Goal: Information Seeking & Learning: Learn about a topic

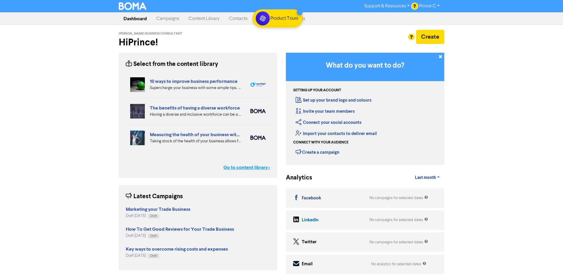
click at [250, 169] on link "Go to content library >" at bounding box center [246, 167] width 47 height 7
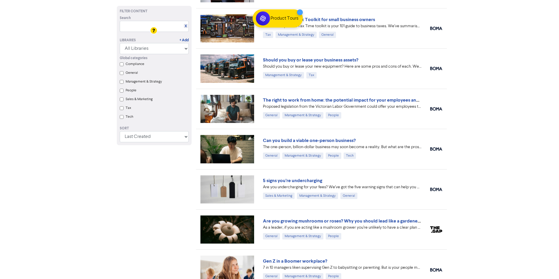
scroll to position [568, 0]
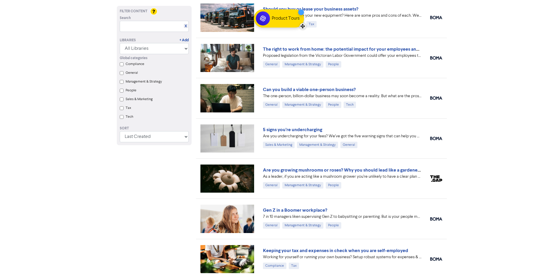
click at [301, 25] on div at bounding box center [302, 26] width 6 height 6
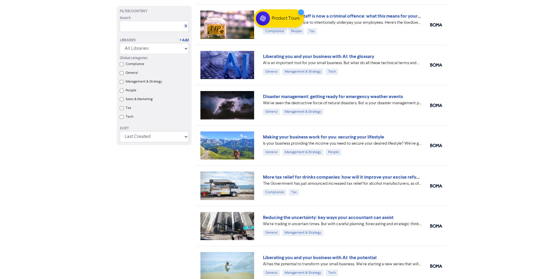
scroll to position [3392, 0]
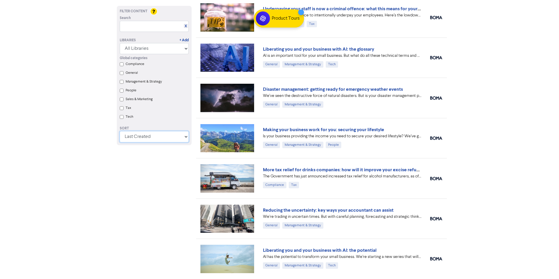
click at [165, 137] on select "Last Created First Created Title Ascending Title Descending Library Ascending L…" at bounding box center [154, 136] width 69 height 11
drag, startPoint x: 204, startPoint y: 118, endPoint x: 201, endPoint y: 121, distance: 3.3
click at [201, 121] on div "Making your business work for you: securing your lifestyle Is your business pro…" at bounding box center [321, 138] width 251 height 40
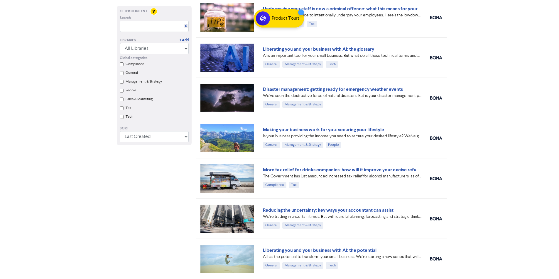
drag, startPoint x: 138, startPoint y: 184, endPoint x: 213, endPoint y: 202, distance: 77.1
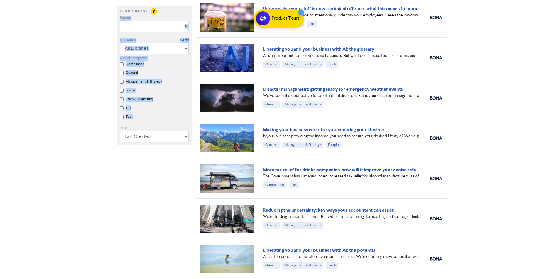
drag, startPoint x: 87, startPoint y: 60, endPoint x: 177, endPoint y: 149, distance: 126.7
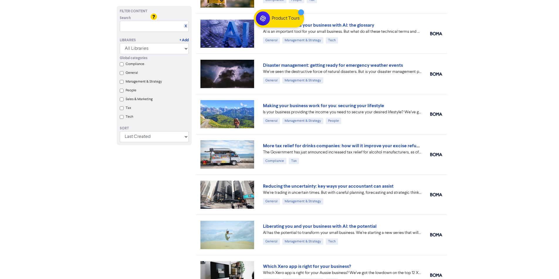
scroll to position [3422, 0]
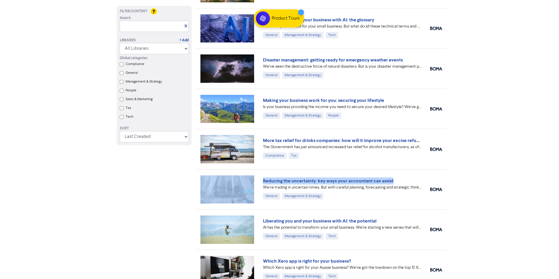
drag, startPoint x: 420, startPoint y: 172, endPoint x: 247, endPoint y: 184, distance: 174.1
click at [247, 184] on div "Reducing the uncertainty: key ways your accountant can assist We're trading in …" at bounding box center [321, 190] width 251 height 40
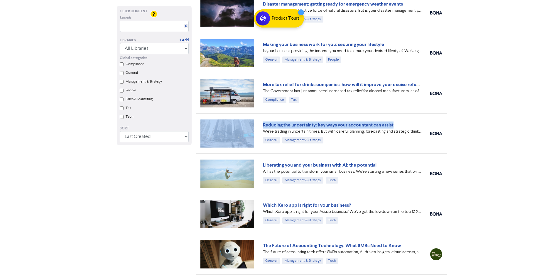
scroll to position [3480, 0]
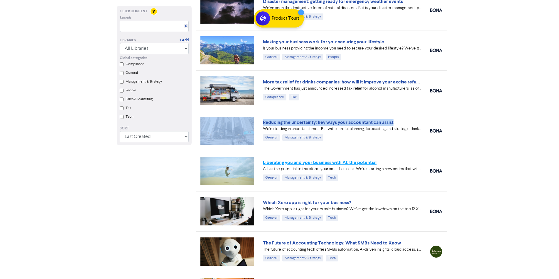
drag, startPoint x: 396, startPoint y: 165, endPoint x: 287, endPoint y: 160, distance: 109.2
click at [287, 160] on div "Liberating you and your business with AI: the potential" at bounding box center [342, 162] width 158 height 7
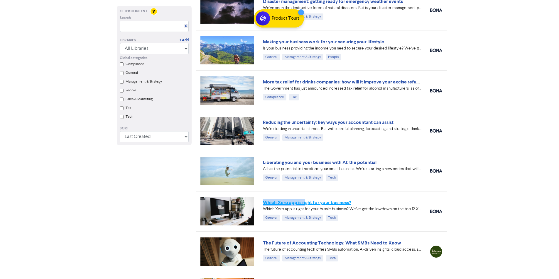
drag, startPoint x: 260, startPoint y: 201, endPoint x: 306, endPoint y: 204, distance: 45.8
click at [306, 204] on div "Which Xero app is right for your business? Which Xero app is right for your Aus…" at bounding box center [341, 211] width 167 height 24
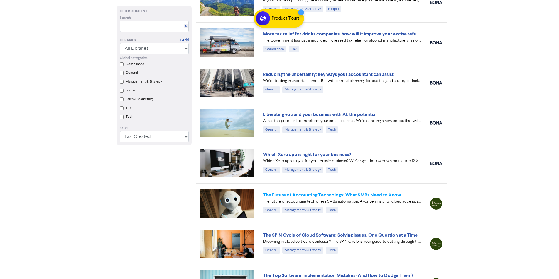
scroll to position [3539, 0]
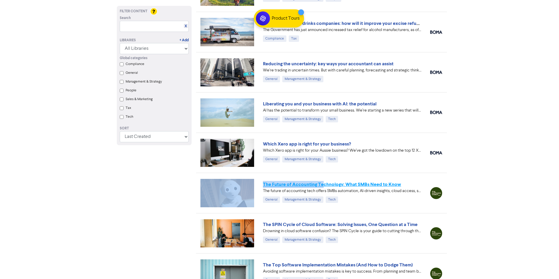
drag, startPoint x: 260, startPoint y: 175, endPoint x: 326, endPoint y: 182, distance: 65.8
click at [326, 182] on div "The Future of Accounting Technology: What SMBs Need to Know The future of accou…" at bounding box center [321, 193] width 251 height 40
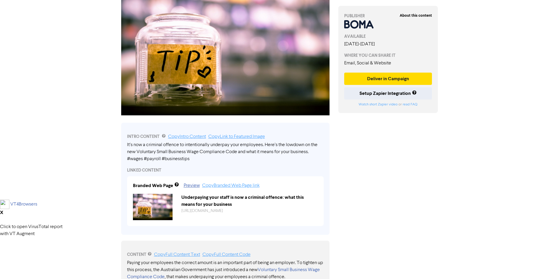
scroll to position [88, 0]
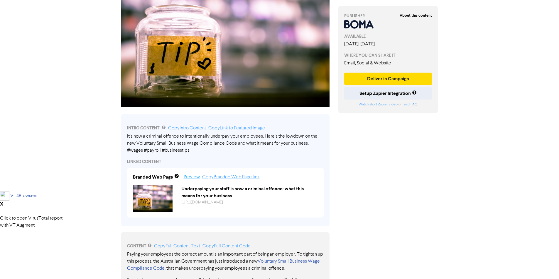
click at [194, 176] on link "Preview" at bounding box center [192, 177] width 16 height 5
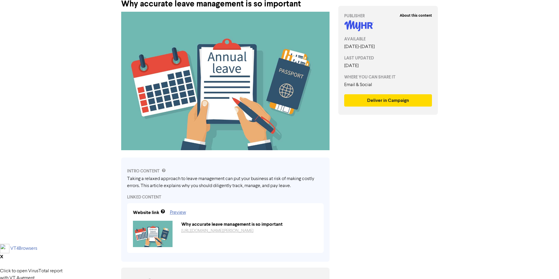
scroll to position [88, 0]
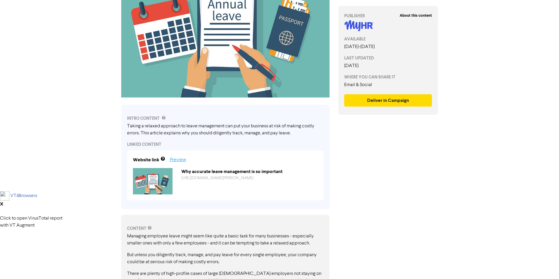
click at [181, 162] on link "Preview" at bounding box center [178, 160] width 16 height 5
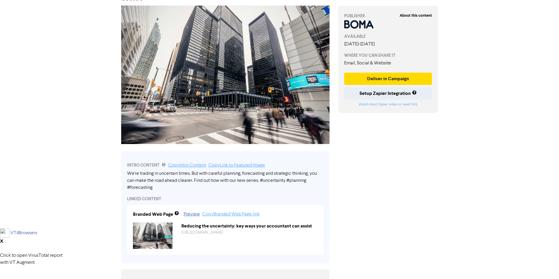
scroll to position [50, 0]
click at [190, 217] on link "Preview" at bounding box center [192, 215] width 16 height 5
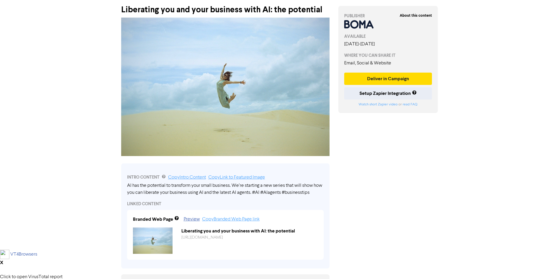
scroll to position [88, 0]
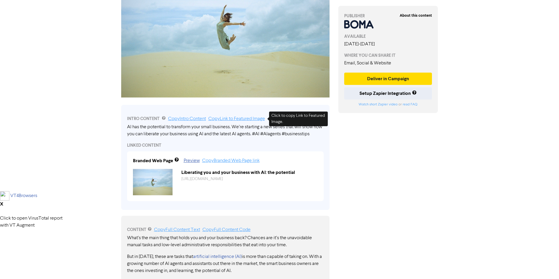
drag, startPoint x: 392, startPoint y: 161, endPoint x: 392, endPoint y: 166, distance: 5.0
click at [392, 166] on div "About this content PUBLISHER AVAILABLE February 26th, 2025 - June 24th, 2026 WH…" at bounding box center [388, 277] width 109 height 673
click at [391, 167] on div "About this content PUBLISHER AVAILABLE February 26th, 2025 - June 24th, 2026 WH…" at bounding box center [388, 277] width 109 height 673
click at [391, 166] on div "About this content PUBLISHER AVAILABLE February 26th, 2025 - June 24th, 2026 WH…" at bounding box center [388, 277] width 109 height 673
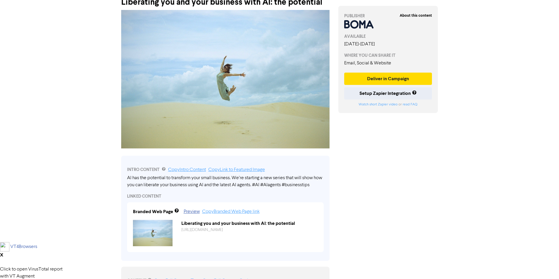
scroll to position [59, 0]
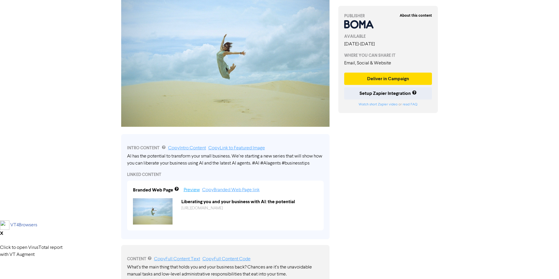
click at [194, 190] on link "Preview" at bounding box center [192, 190] width 16 height 5
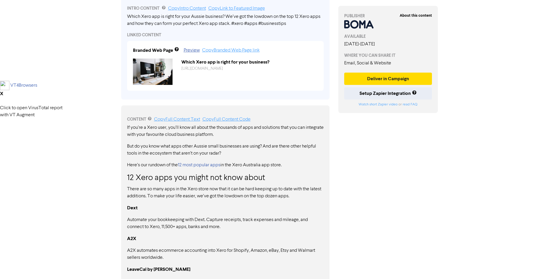
scroll to position [147, 0]
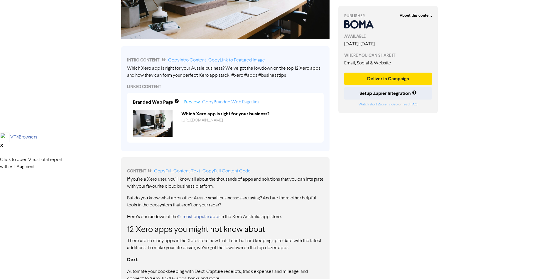
click at [191, 103] on link "Preview" at bounding box center [192, 102] width 16 height 5
